Goal: Transaction & Acquisition: Purchase product/service

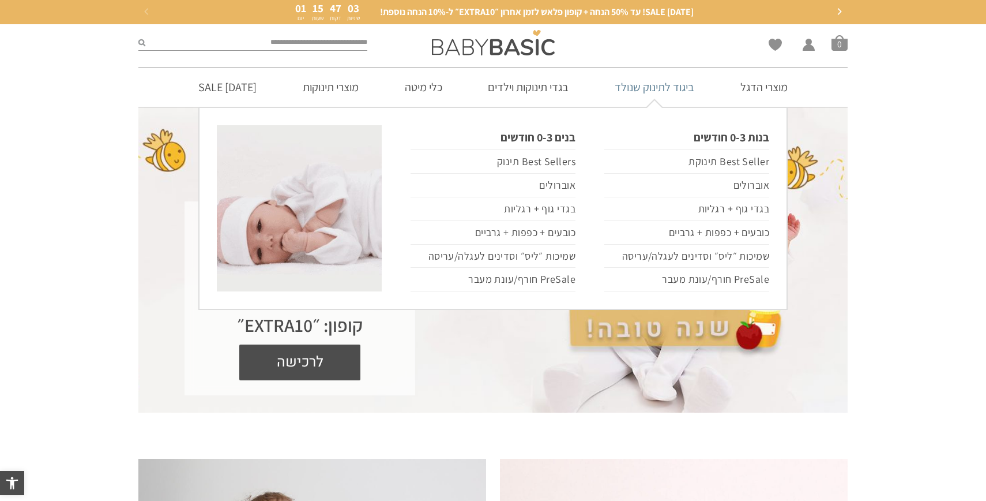
click at [666, 96] on link "ביגוד לתינוק שנולד" at bounding box center [655, 86] width 114 height 39
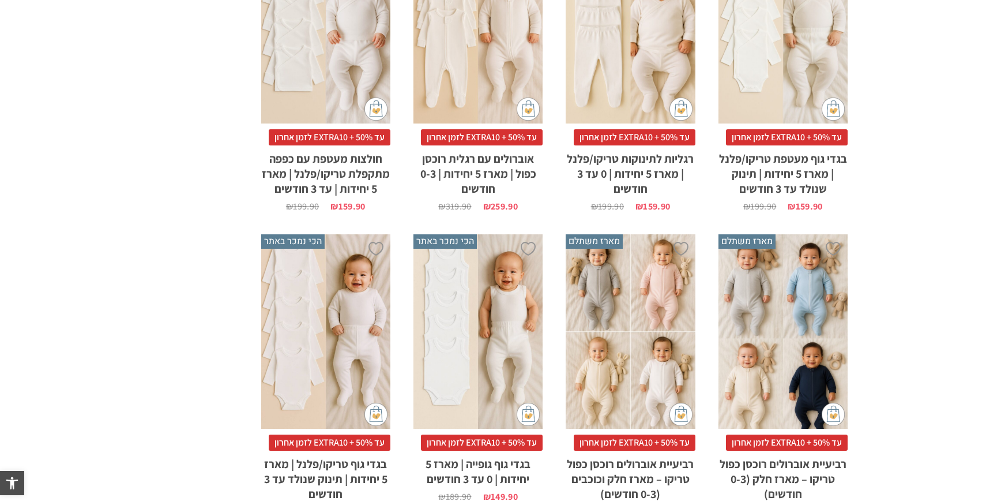
scroll to position [445, 0]
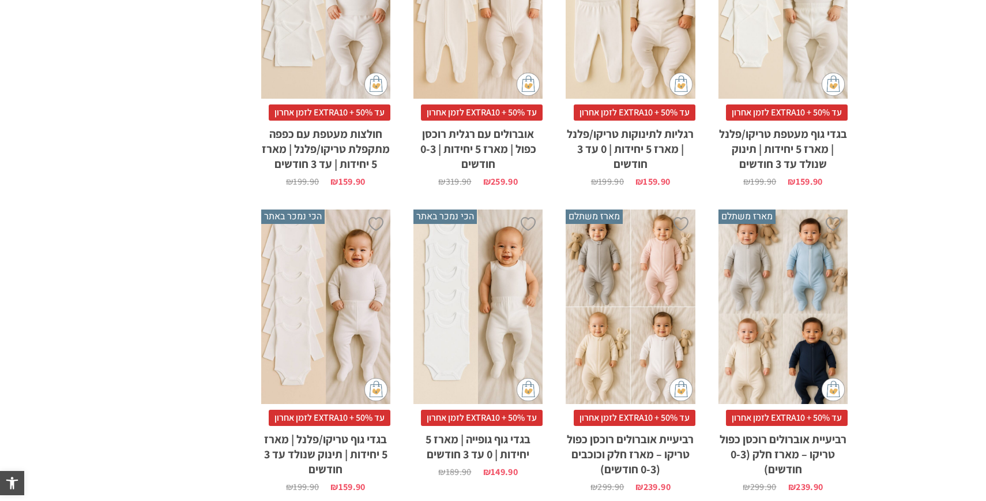
click at [625, 319] on div "x הוספה לסל" at bounding box center [630, 306] width 129 height 194
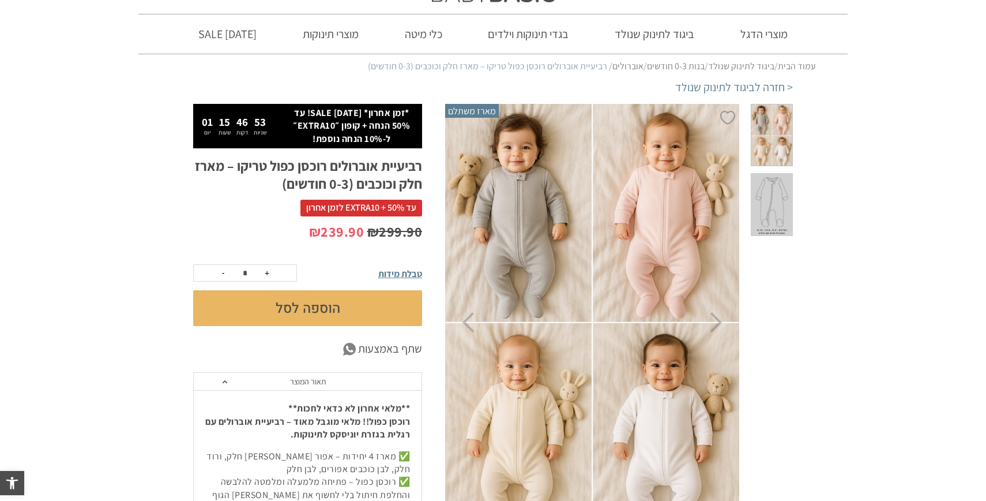
scroll to position [58, 0]
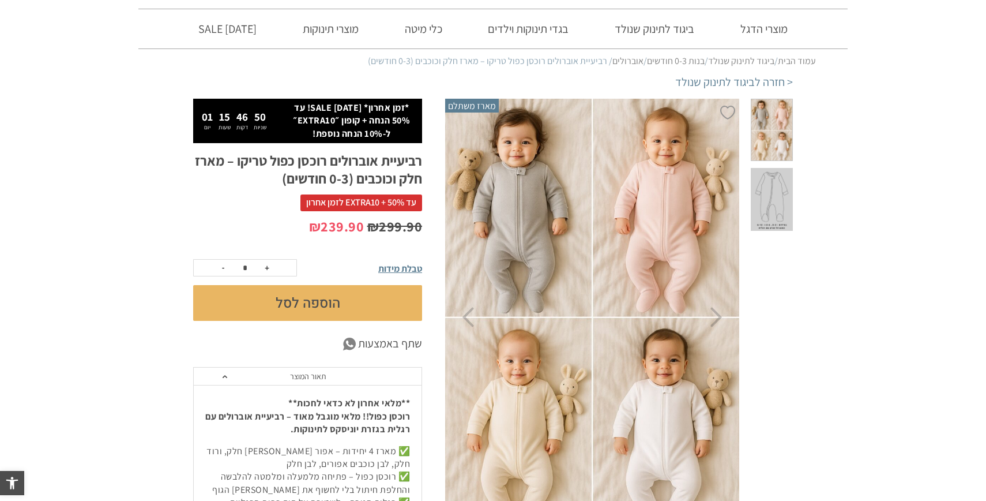
click at [349, 307] on button "הוספה לסל" at bounding box center [307, 303] width 229 height 36
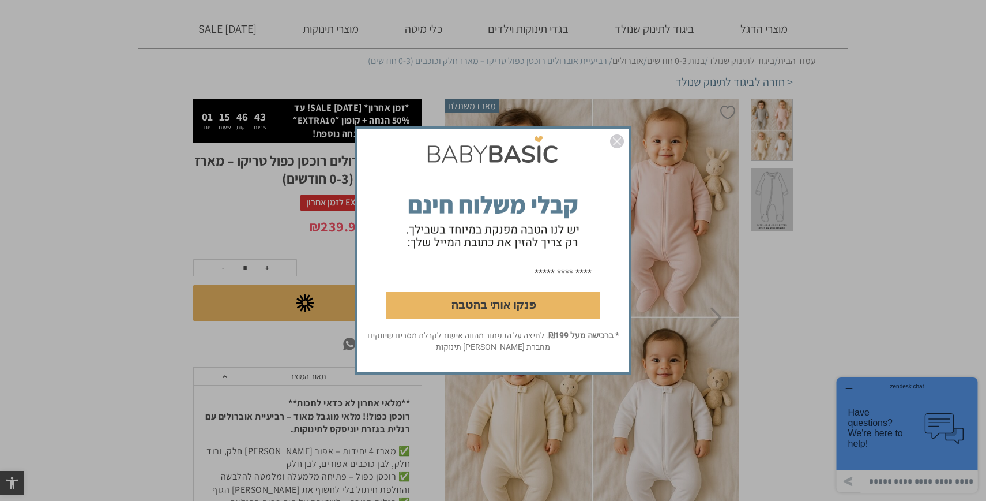
click at [620, 139] on img "סגור" at bounding box center [617, 141] width 14 height 14
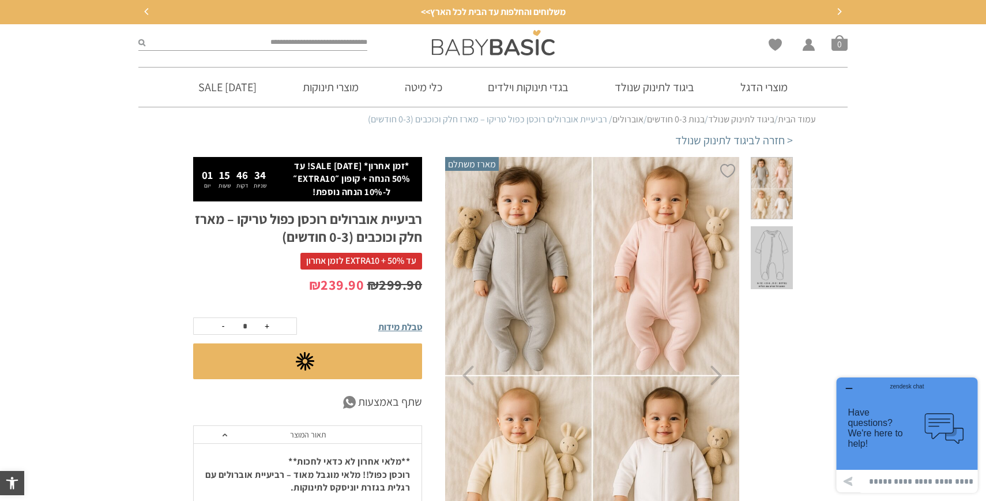
click at [849, 384] on icon "button" at bounding box center [849, 388] width 9 height 9
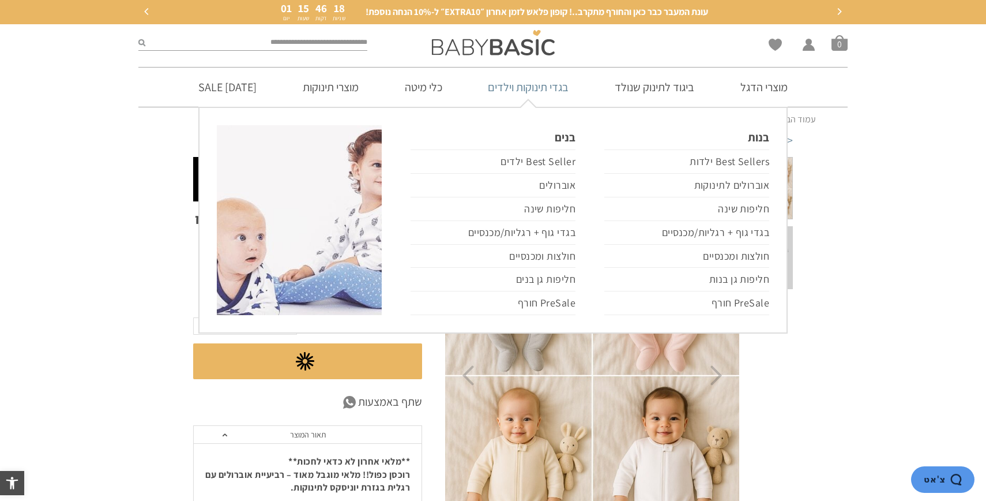
click at [529, 91] on link "בגדי תינוקות וילדים" at bounding box center [528, 86] width 115 height 39
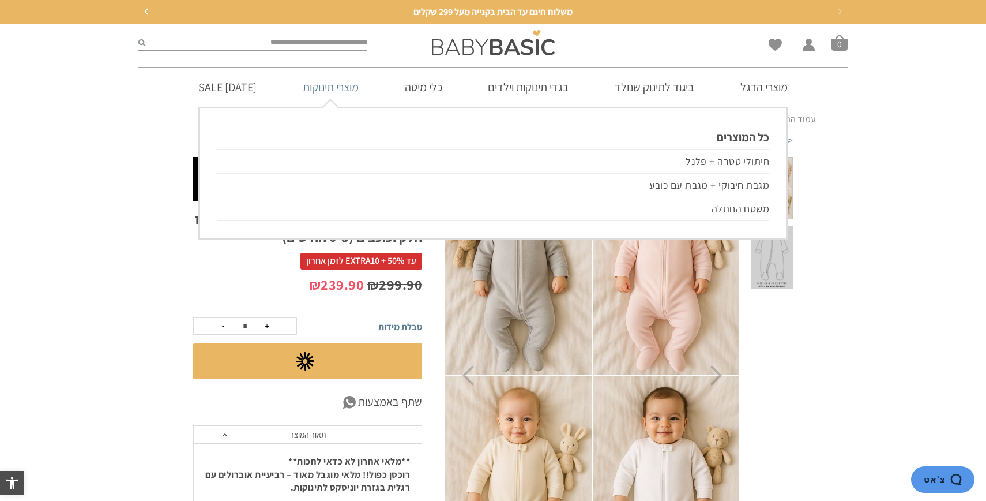
click at [365, 89] on link "מוצרי תינוקות" at bounding box center [331, 86] width 91 height 39
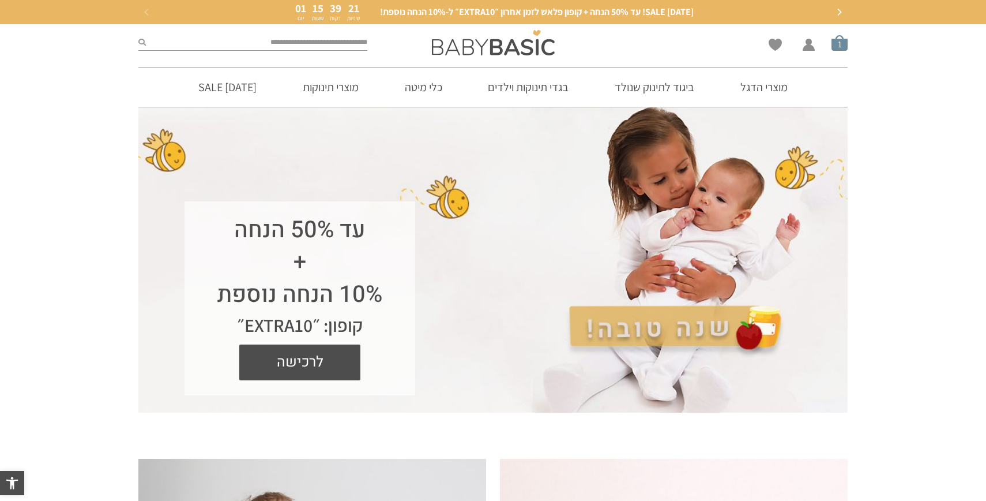
click at [836, 36] on span "סל קניות" at bounding box center [840, 43] width 16 height 16
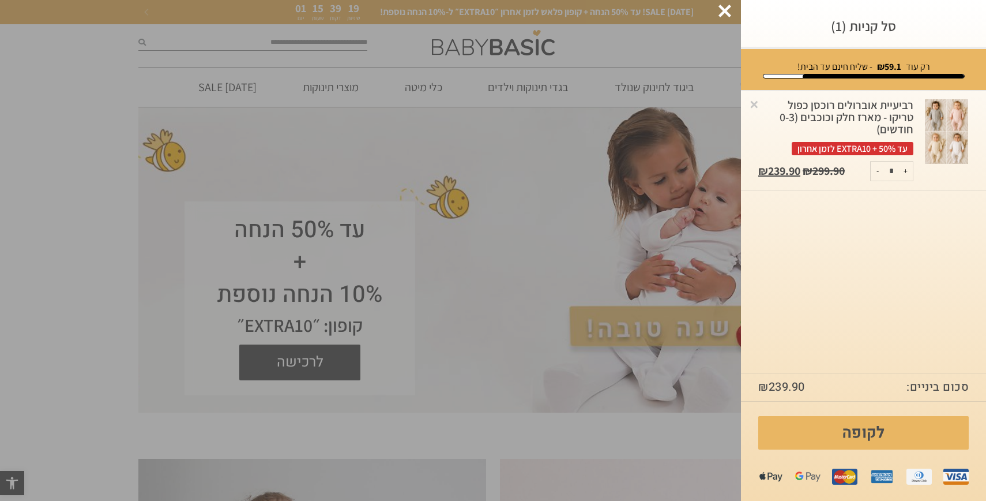
click at [723, 14] on div at bounding box center [725, 11] width 13 height 13
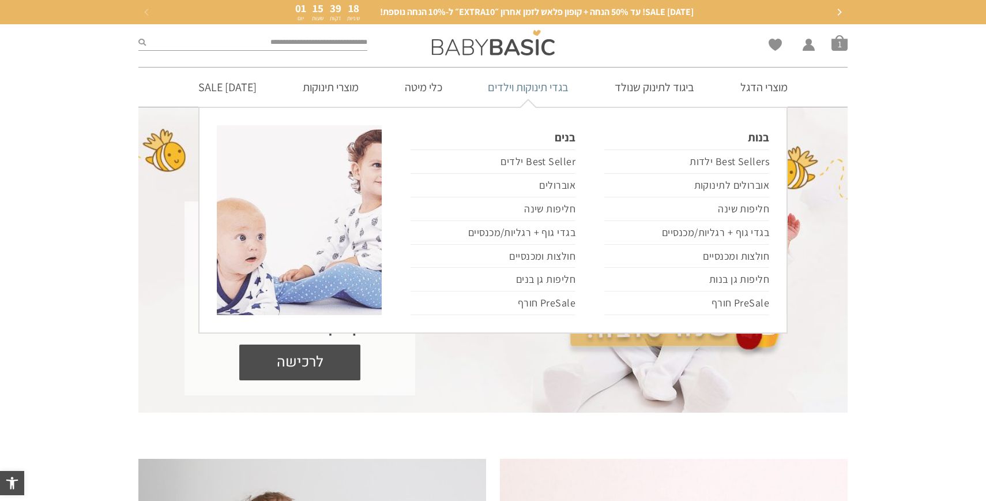
click at [531, 86] on link "בגדי תינוקות וילדים" at bounding box center [528, 86] width 115 height 39
